Goal: Task Accomplishment & Management: Manage account settings

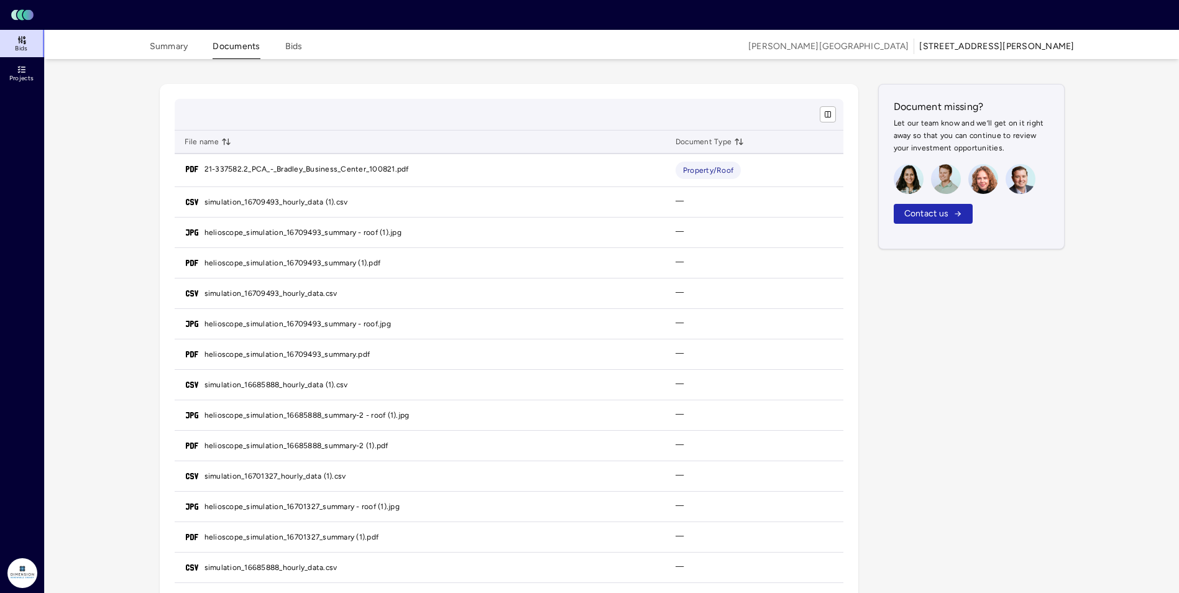
scroll to position [62, 0]
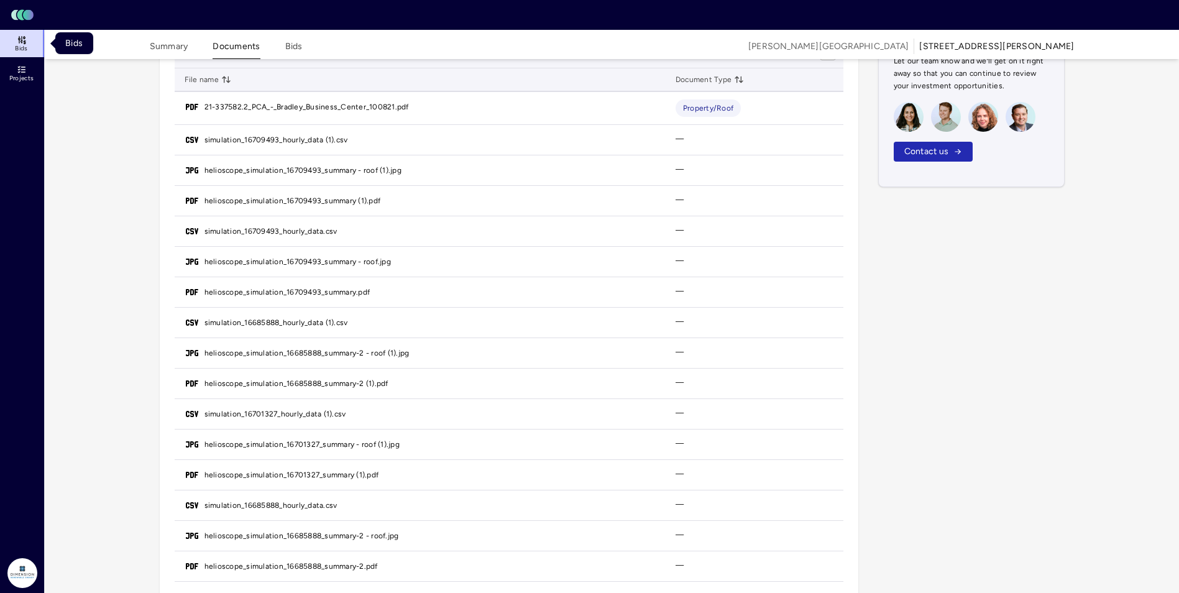
click at [14, 35] on link "Bids" at bounding box center [22, 43] width 45 height 27
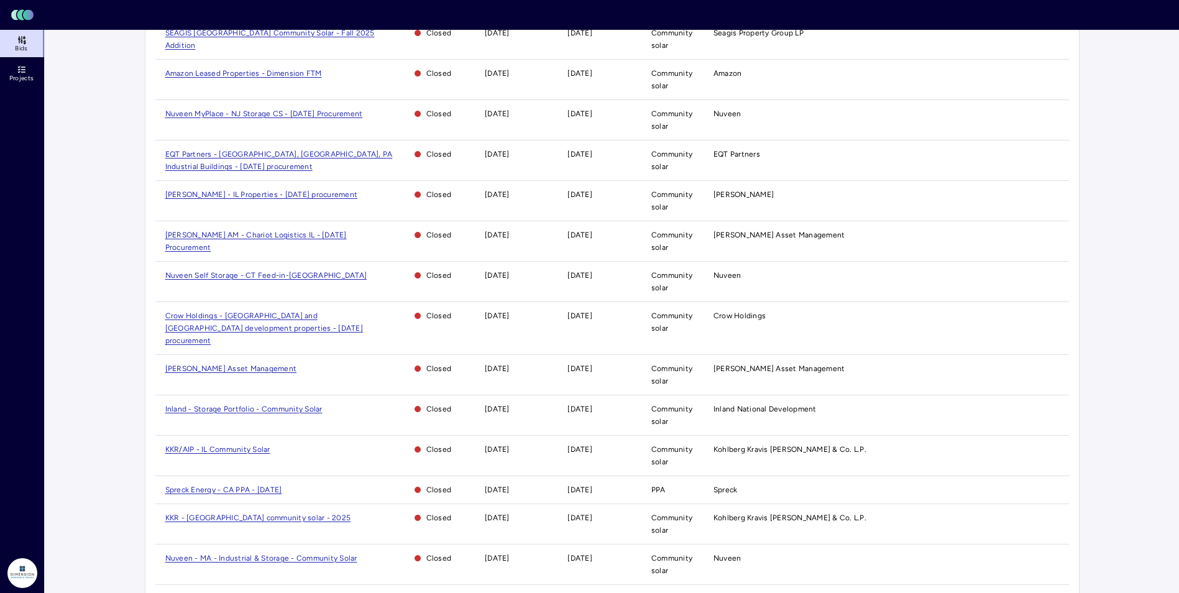
scroll to position [180, 0]
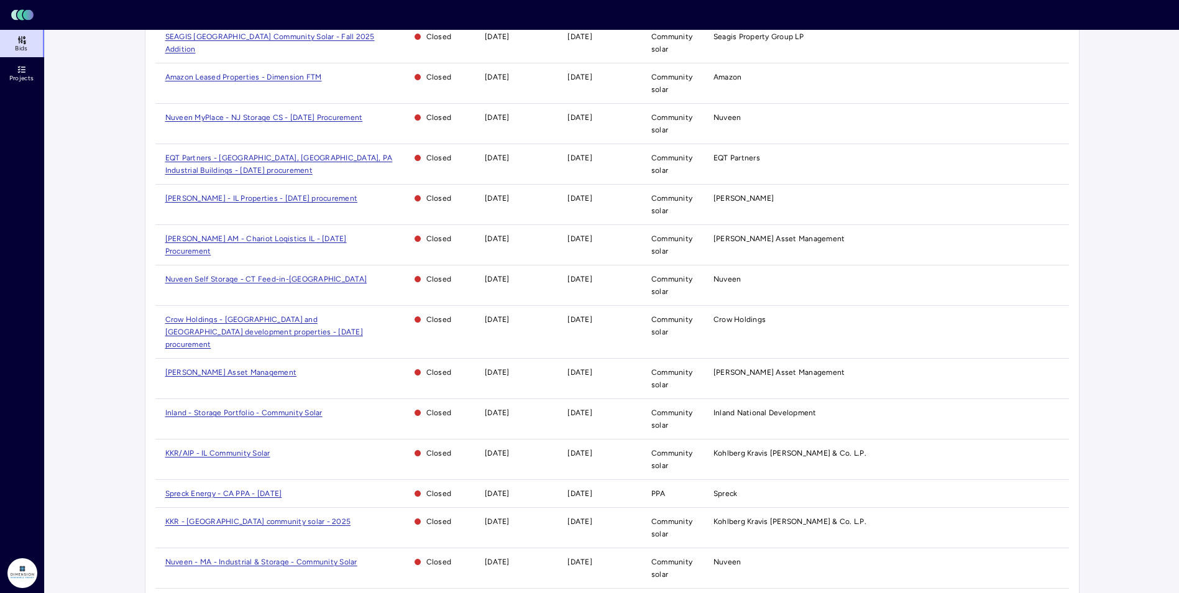
click at [228, 368] on span "[PERSON_NAME] Asset Management" at bounding box center [231, 372] width 132 height 9
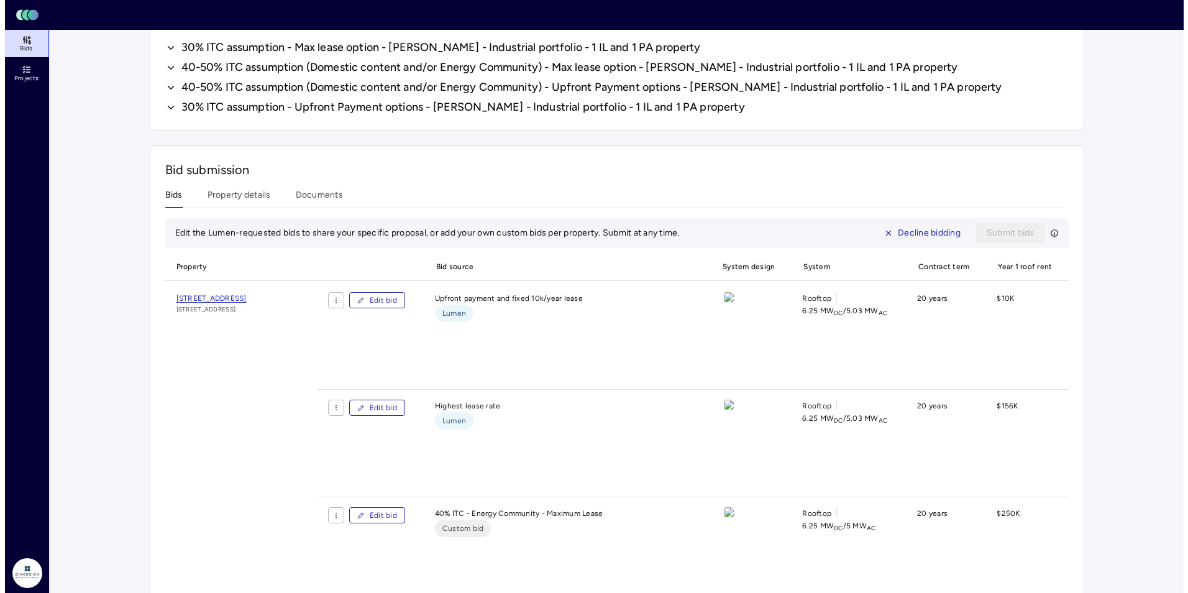
scroll to position [1305, 0]
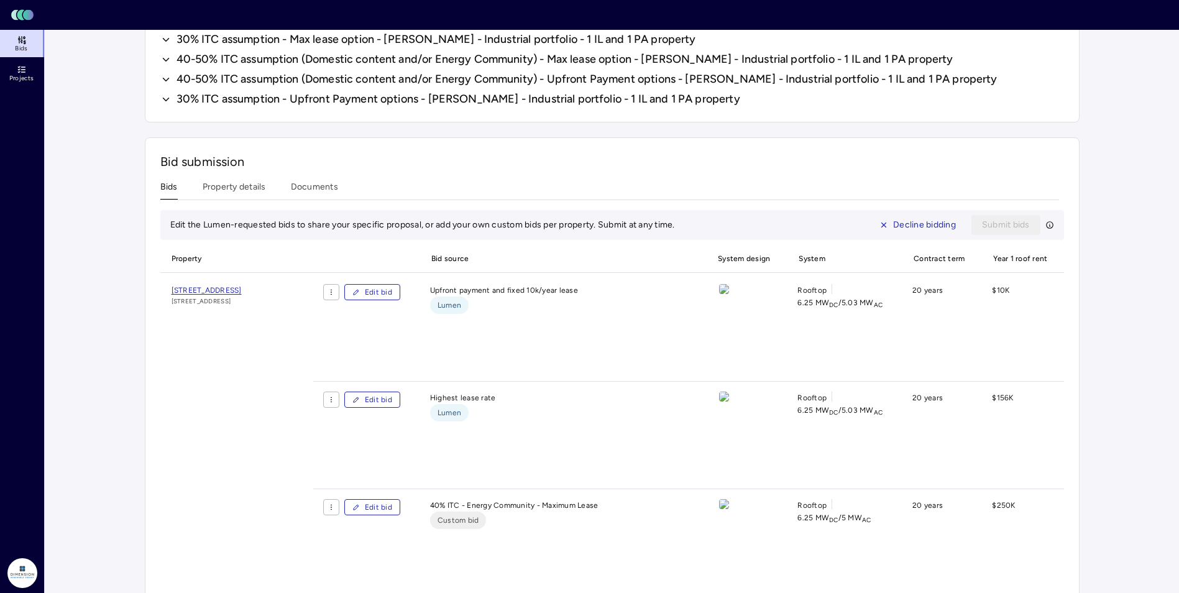
click at [392, 294] on span "Edit bid" at bounding box center [378, 292] width 27 height 12
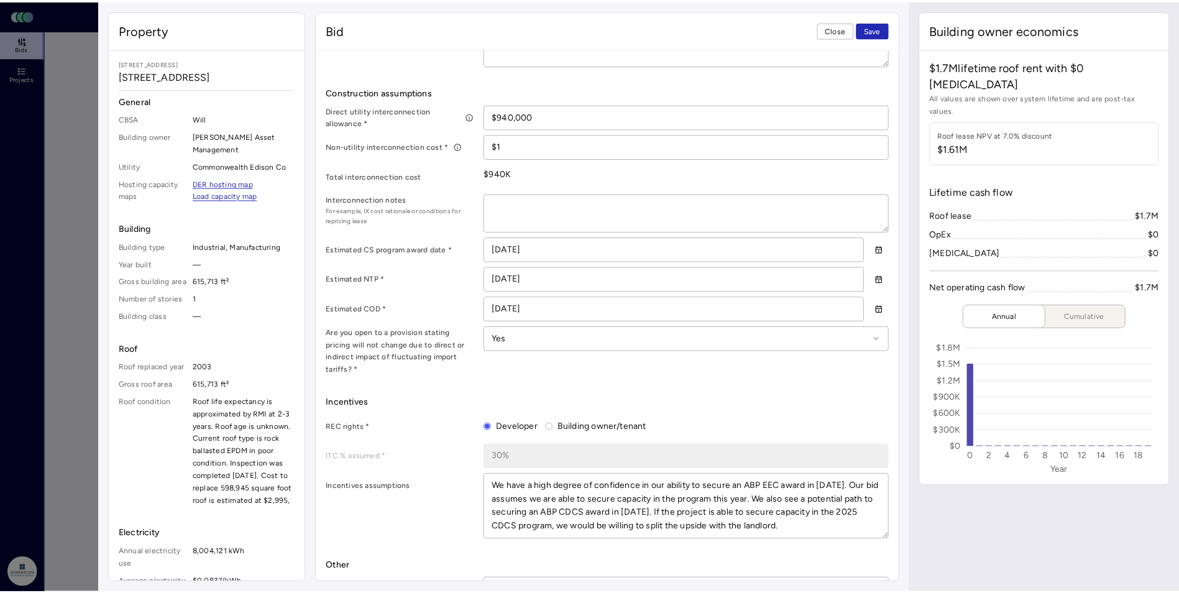
scroll to position [582, 0]
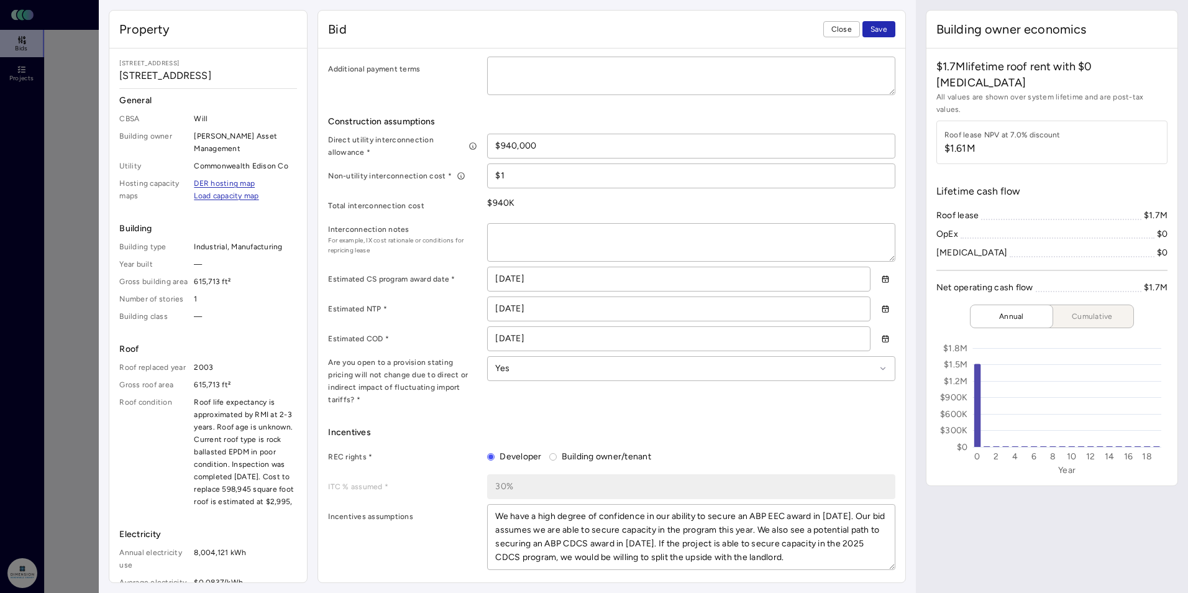
drag, startPoint x: 57, startPoint y: 267, endPoint x: 131, endPoint y: 305, distance: 84.0
click at [58, 268] on div at bounding box center [594, 296] width 1188 height 593
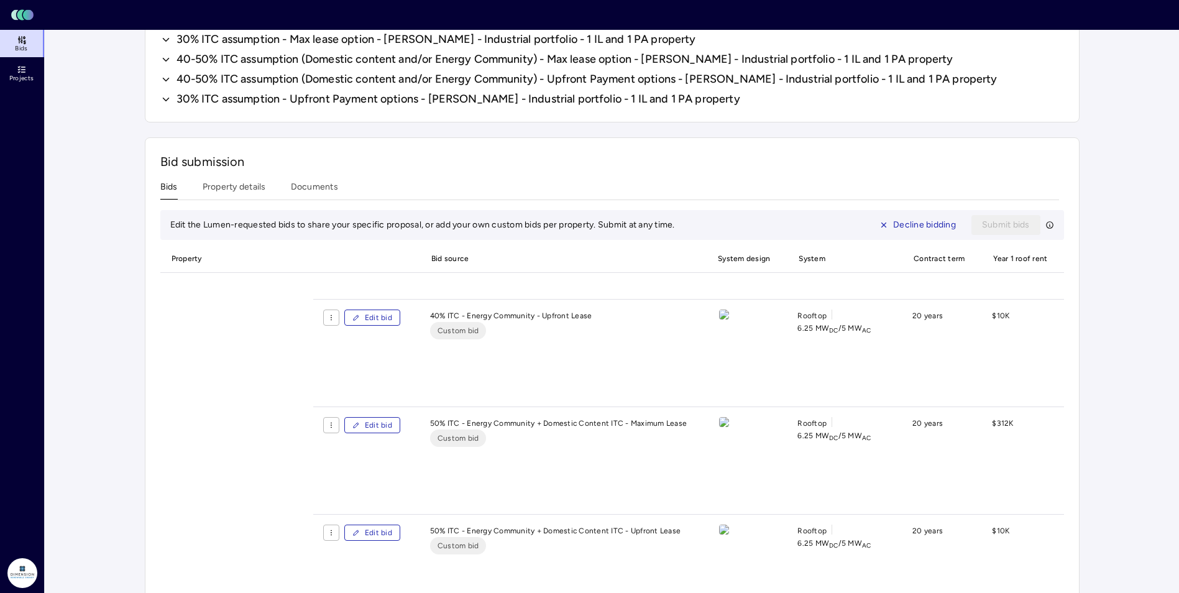
scroll to position [373, 0]
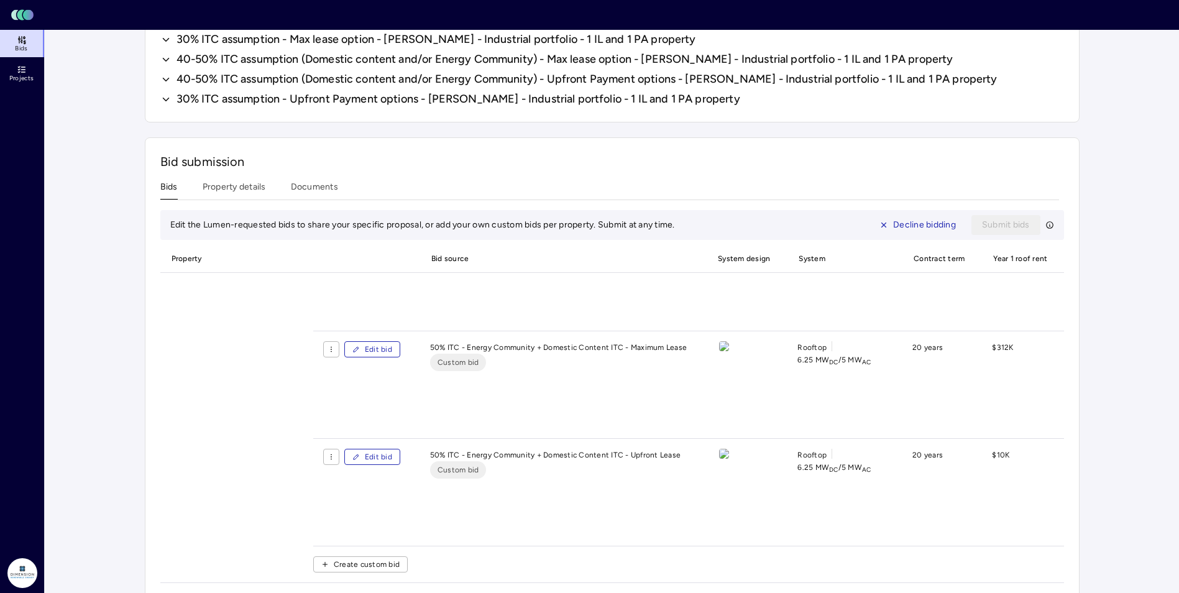
click at [392, 459] on span "Edit bid" at bounding box center [378, 457] width 27 height 12
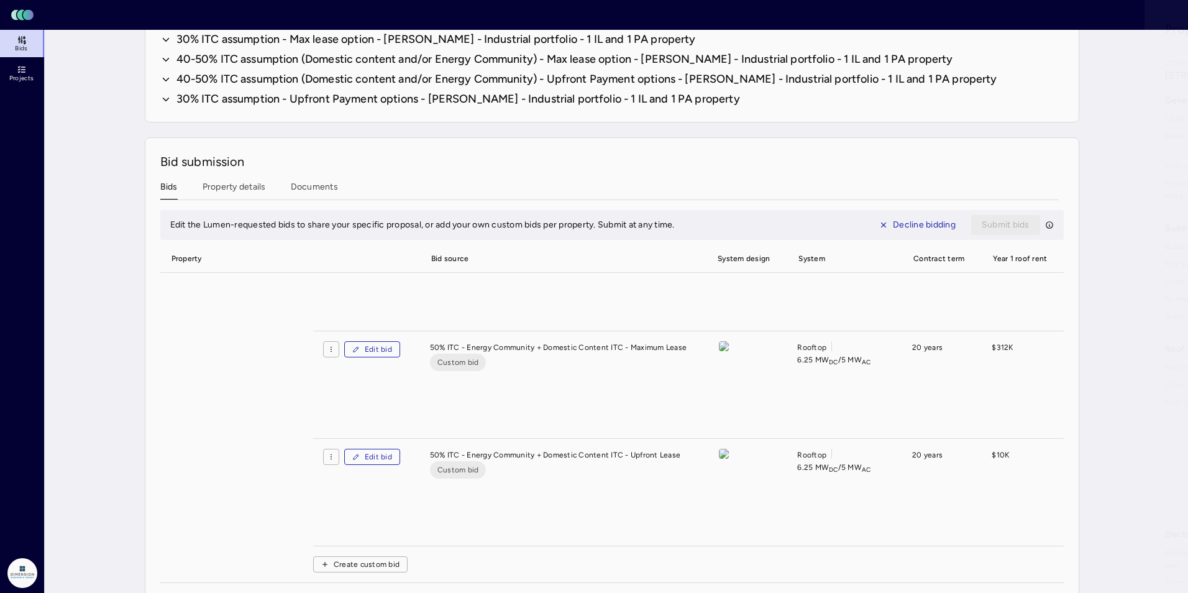
type textarea "x"
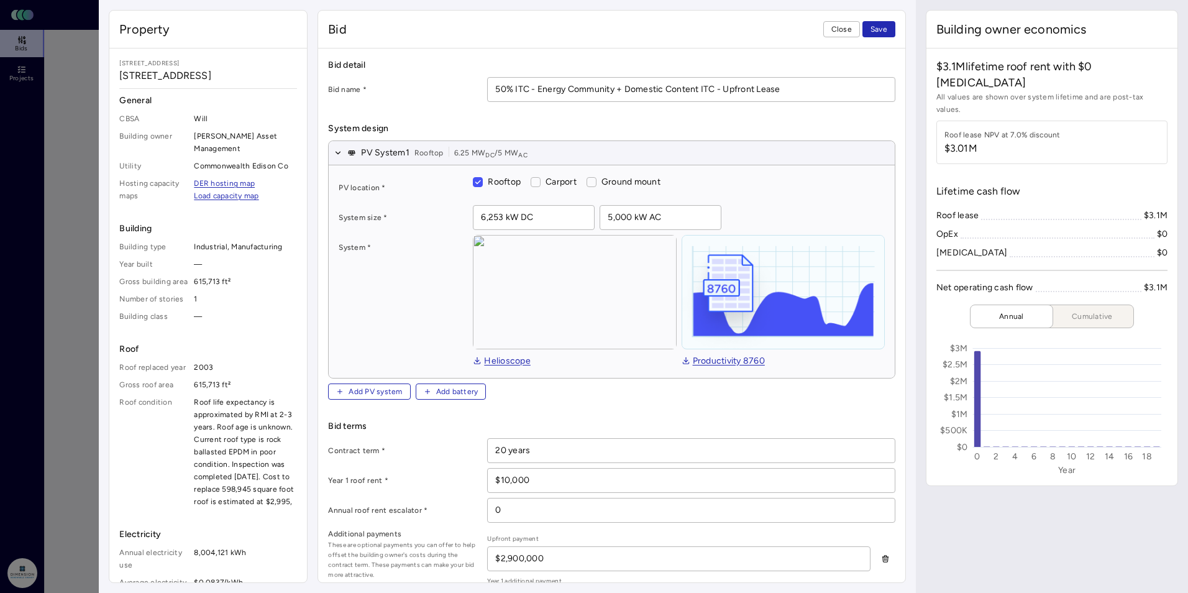
click at [520, 358] on link "Helioscope" at bounding box center [502, 361] width 58 height 14
click at [67, 298] on div at bounding box center [594, 296] width 1188 height 593
